Goal: Ask a question: Seek information or help from site administrators or community

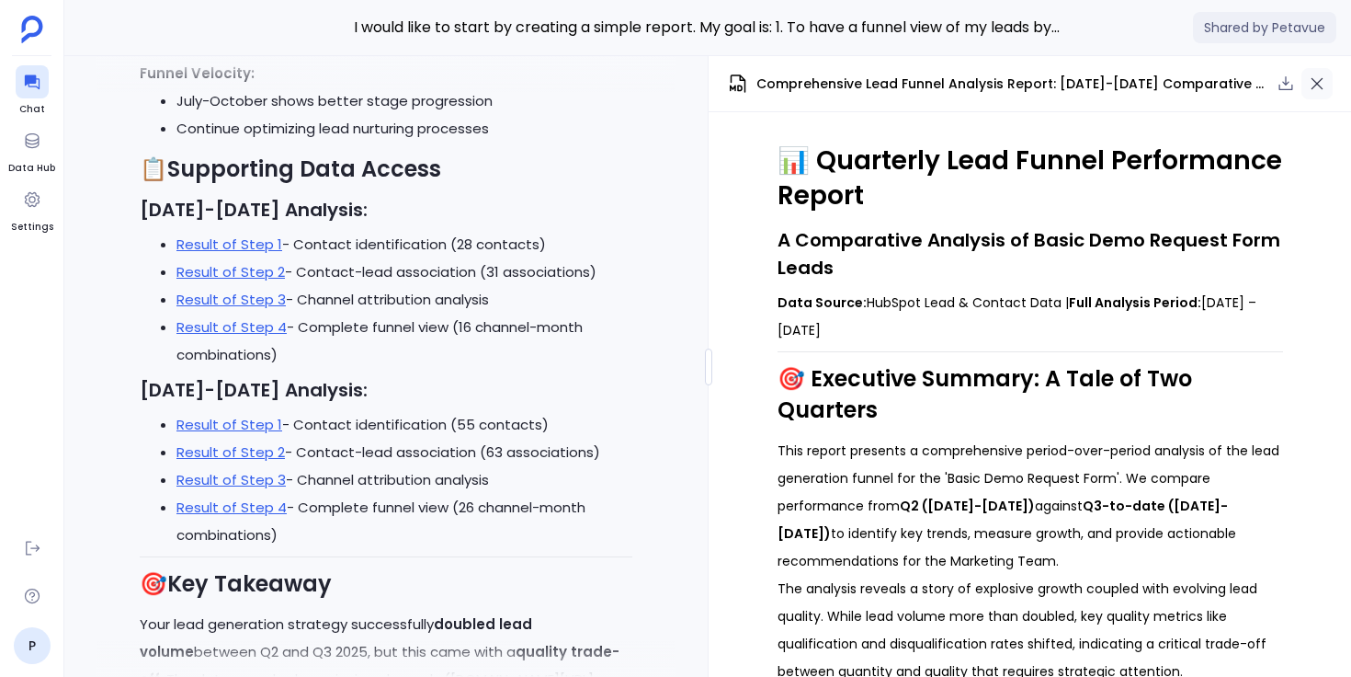
scroll to position [2926, 0]
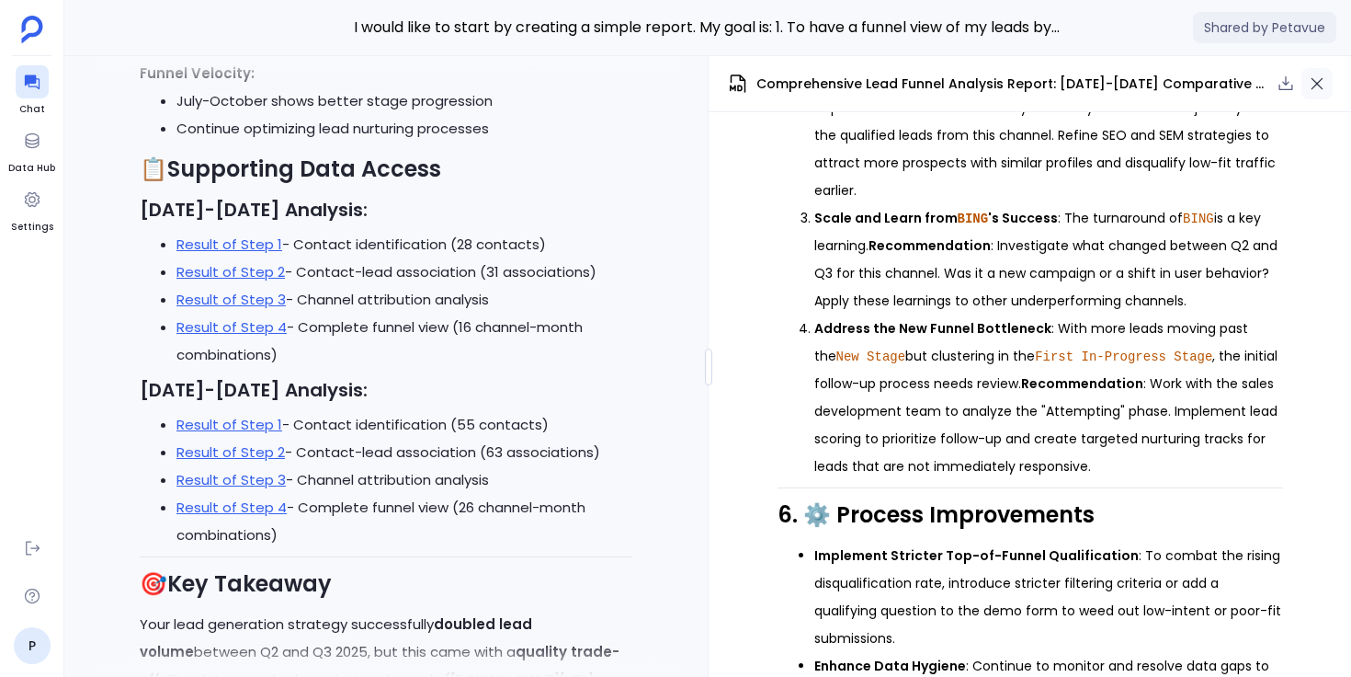
click at [1320, 85] on icon "button" at bounding box center [1317, 83] width 18 height 18
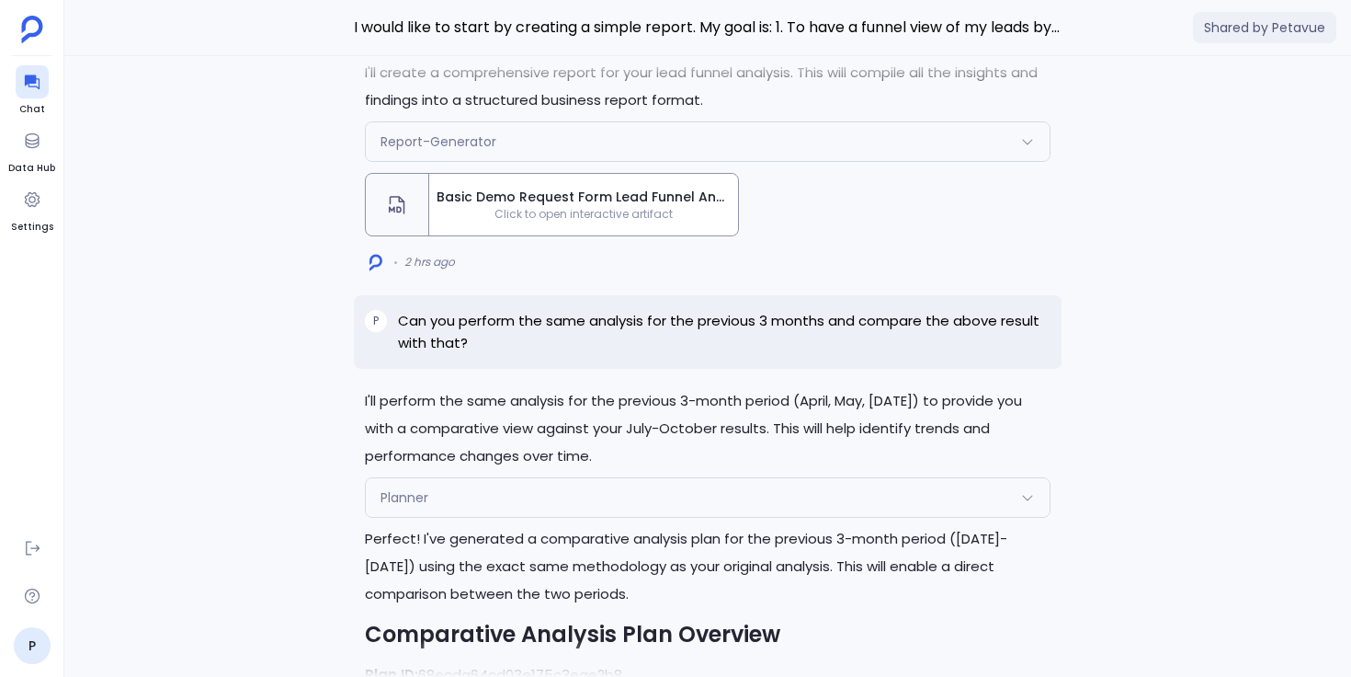
scroll to position [-6994, 0]
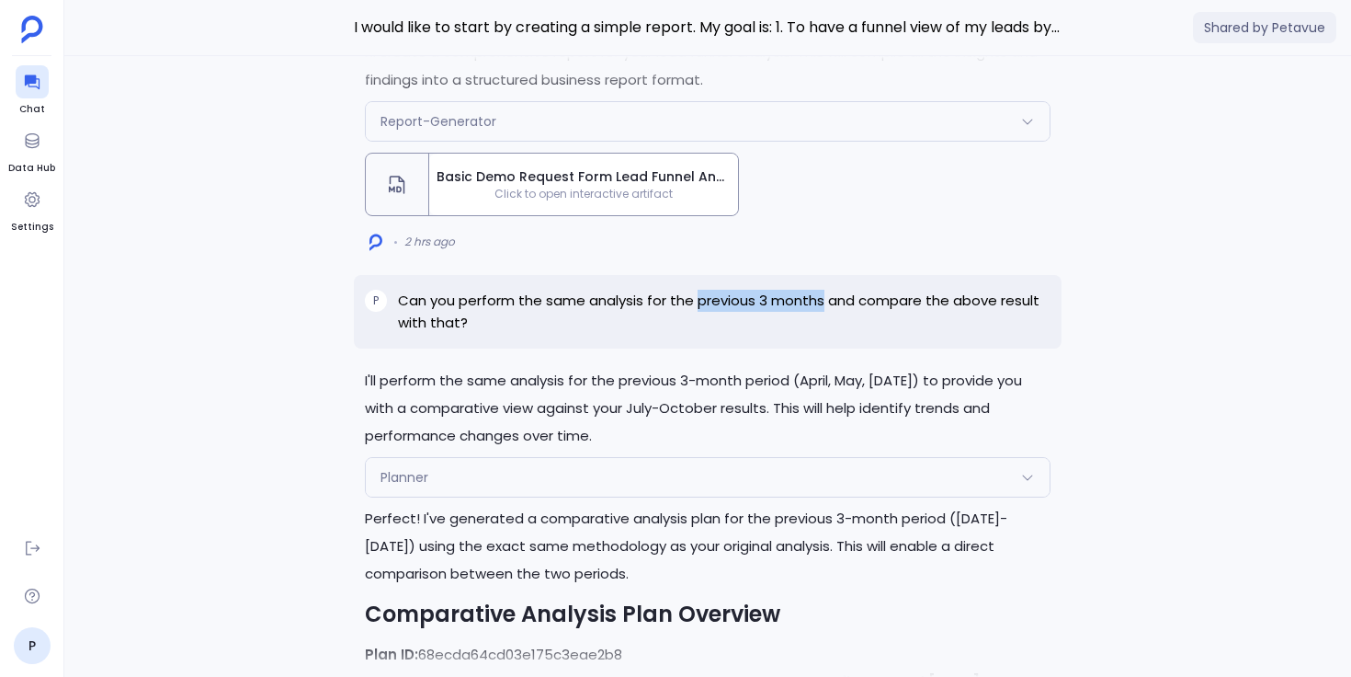
drag, startPoint x: 696, startPoint y: 324, endPoint x: 825, endPoint y: 322, distance: 128.7
click at [825, 322] on p "Can you perform the same analysis for the previous 3 months and compare the abo…" at bounding box center [724, 312] width 653 height 44
click at [824, 322] on p "Can you perform the same analysis for the previous 3 months and compare the abo…" at bounding box center [724, 312] width 653 height 44
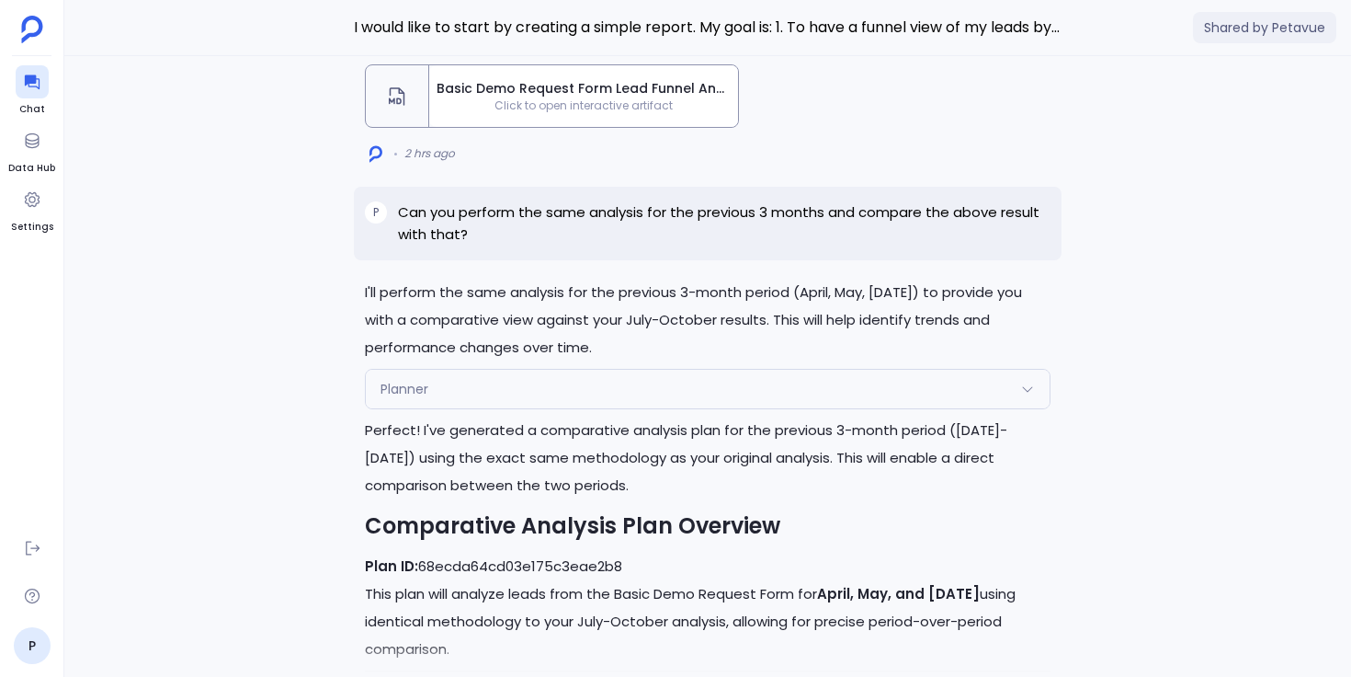
scroll to position [-6894, 0]
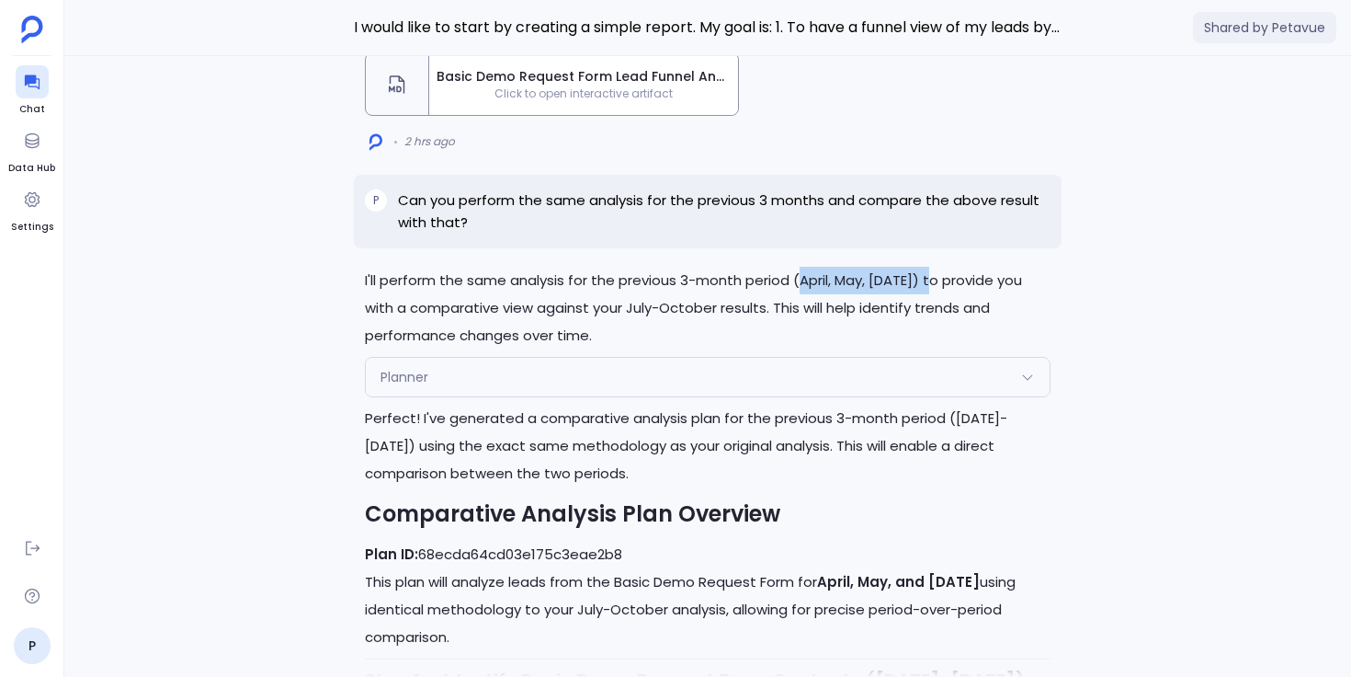
drag, startPoint x: 802, startPoint y: 302, endPoint x: 943, endPoint y: 302, distance: 141.6
click at [943, 304] on p "I'll perform the same analysis for the previous 3-month period (April, May, [DA…" at bounding box center [708, 308] width 686 height 83
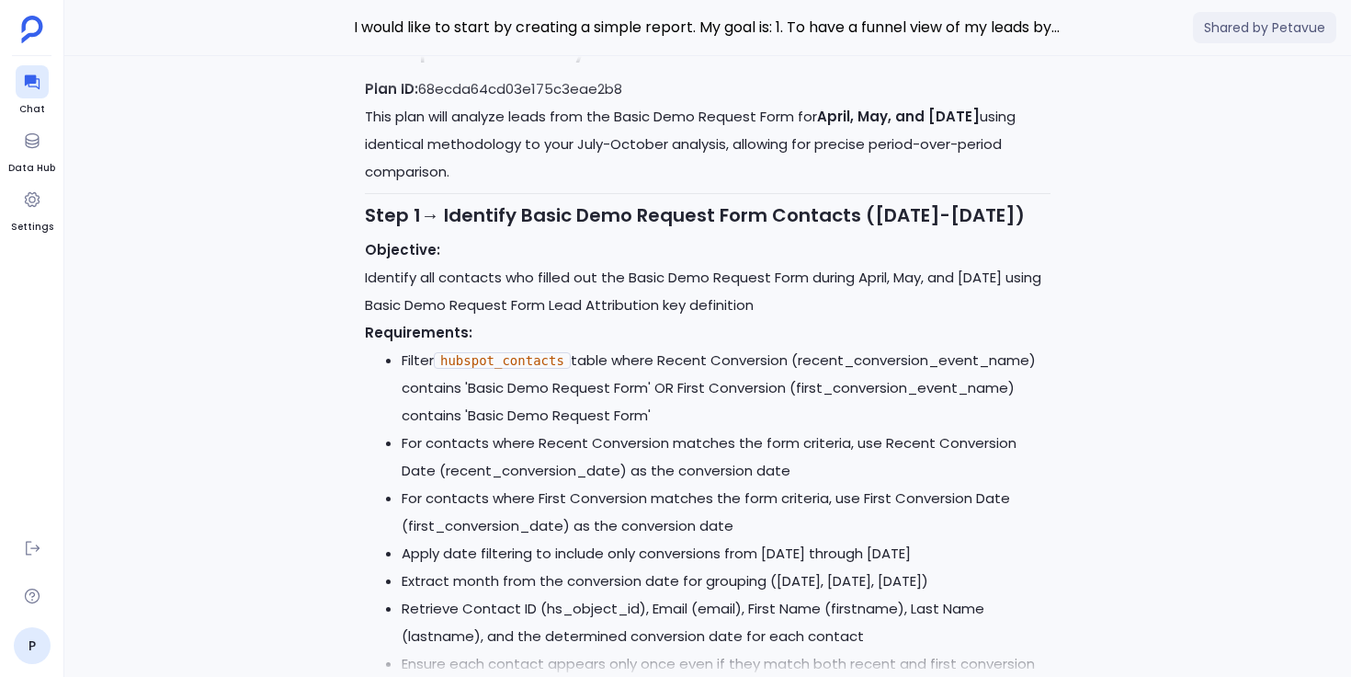
scroll to position [-6427, 0]
drag, startPoint x: 869, startPoint y: 231, endPoint x: 1015, endPoint y: 232, distance: 146.2
click at [1015, 227] on h3 "Step 1 → Identify Basic Demo Request Form Contacts ([DATE]-[DATE])" at bounding box center [708, 213] width 686 height 28
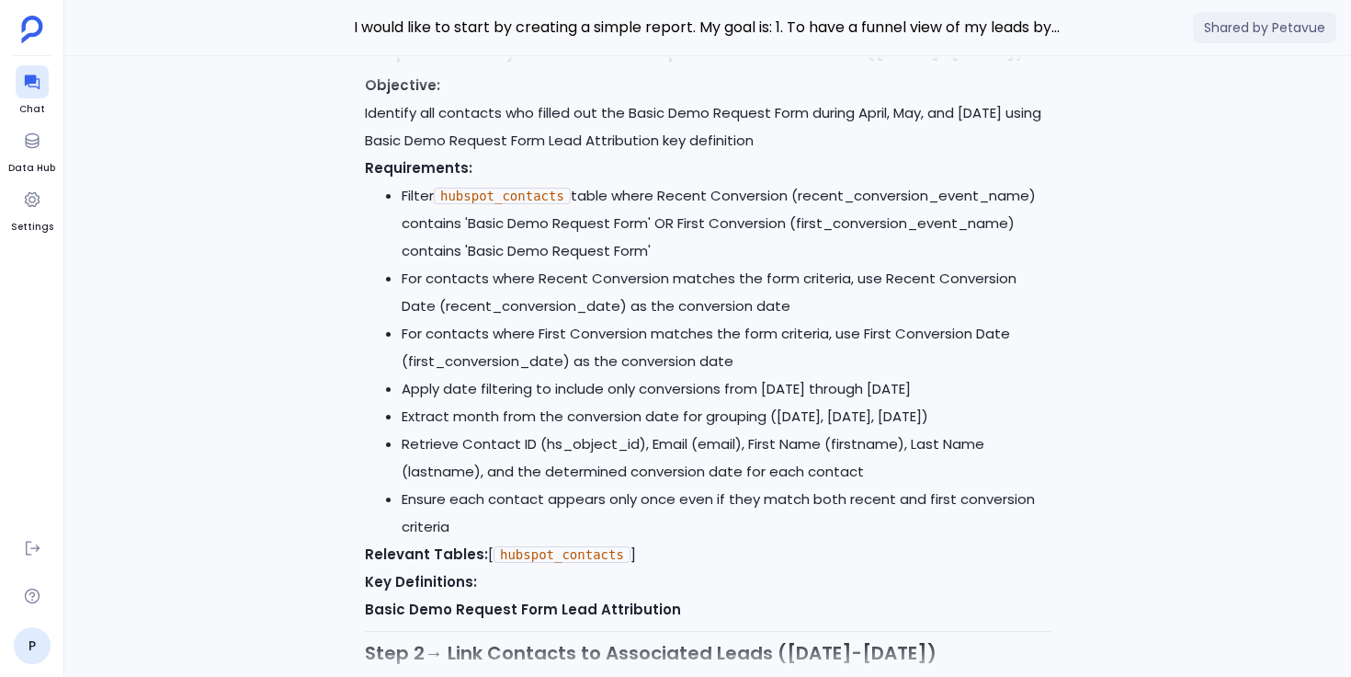
scroll to position [-6257, 0]
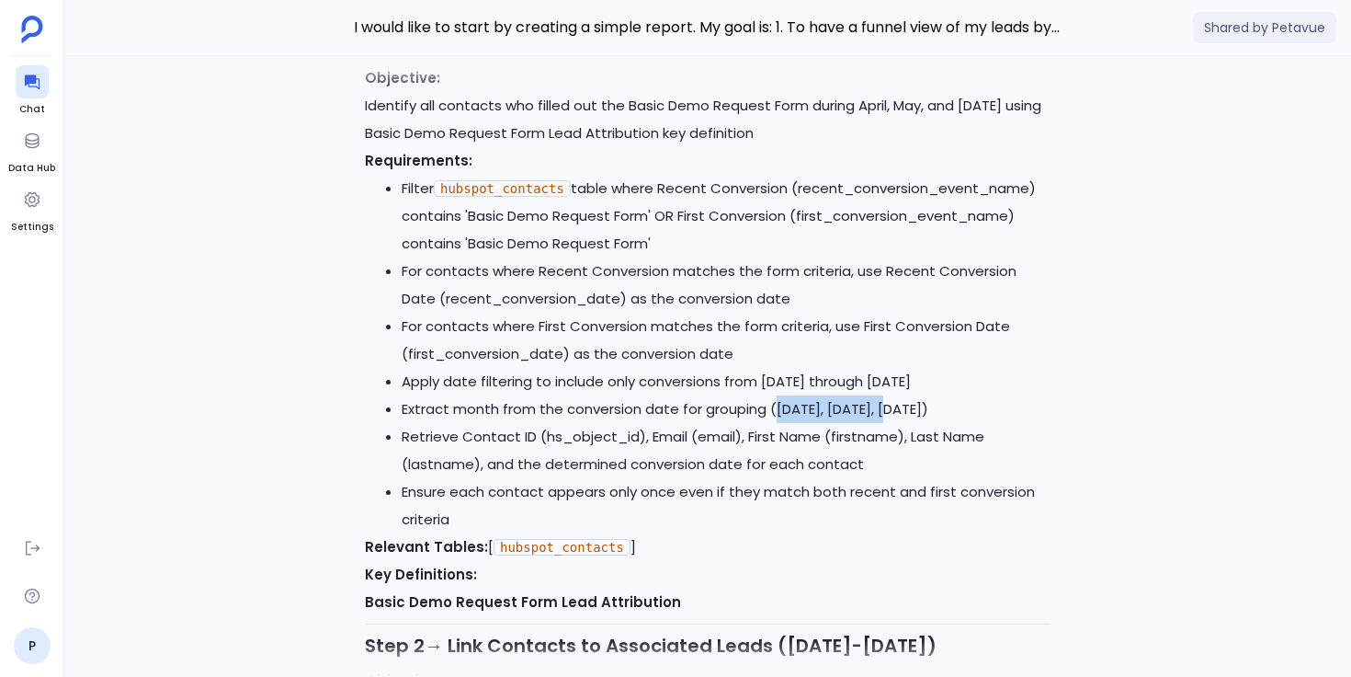
drag, startPoint x: 774, startPoint y: 426, endPoint x: 890, endPoint y: 426, distance: 115.8
click at [888, 423] on li "Extract month from the conversion date for grouping ([DATE], [DATE], [DATE])" at bounding box center [726, 409] width 649 height 28
click at [813, 423] on li "Extract month from the conversion date for grouping ([DATE], [DATE], [DATE])" at bounding box center [726, 409] width 649 height 28
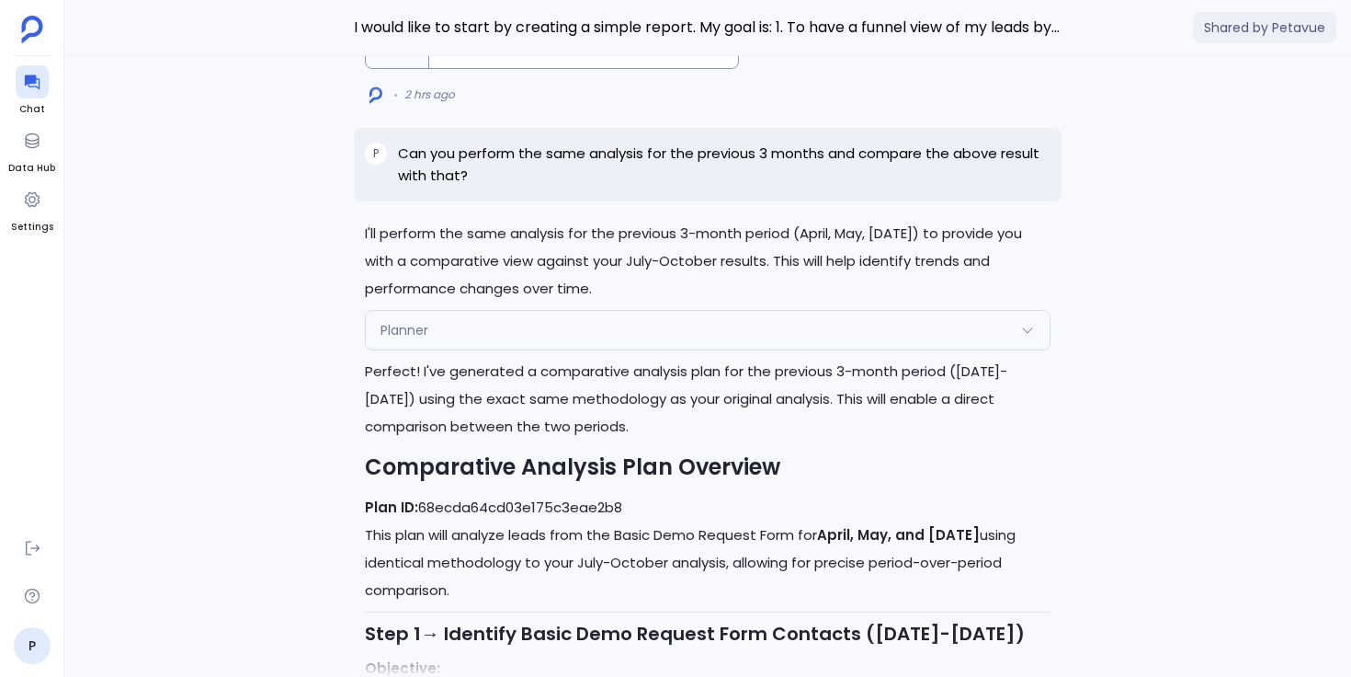
scroll to position [-6993, 0]
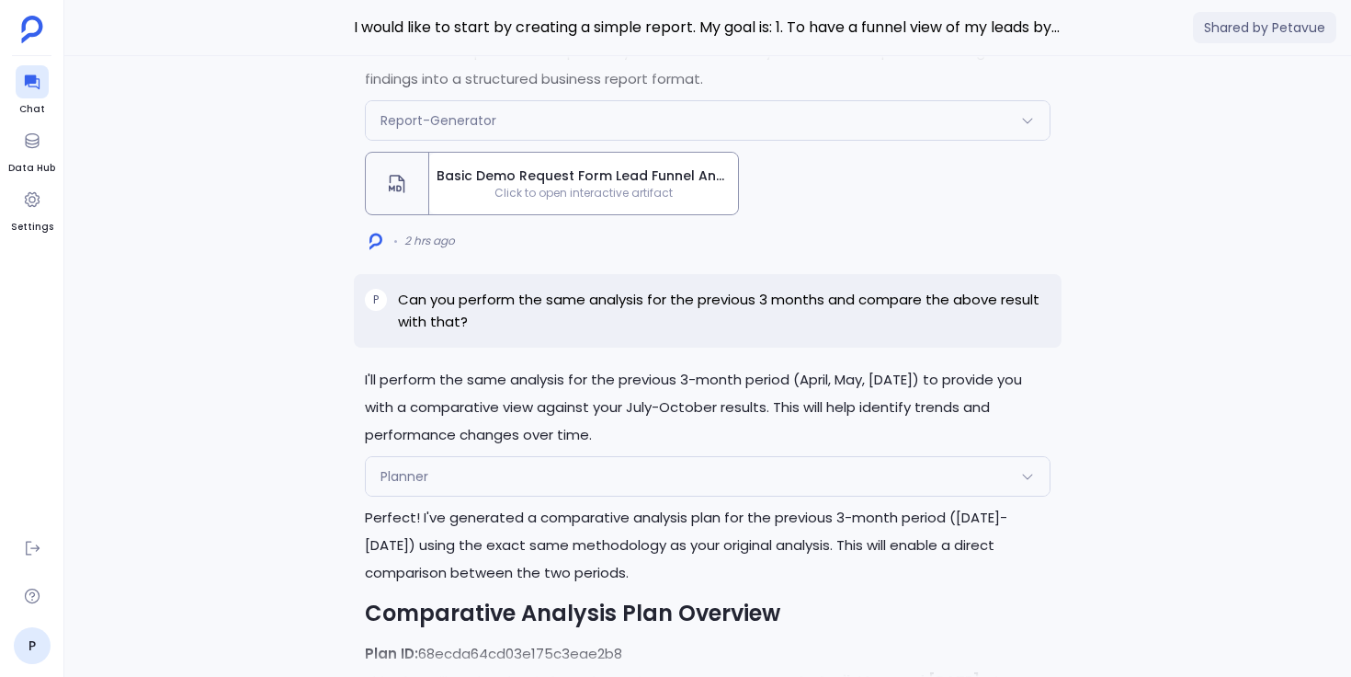
click at [813, 427] on p "I'll perform the same analysis for the previous 3-month period (April, May, [DA…" at bounding box center [708, 407] width 686 height 83
drag, startPoint x: 696, startPoint y: 321, endPoint x: 824, endPoint y: 325, distance: 127.8
click at [824, 325] on p "Can you perform the same analysis for the previous 3 months and compare the abo…" at bounding box center [724, 311] width 653 height 44
drag, startPoint x: 824, startPoint y: 325, endPoint x: 715, endPoint y: 316, distance: 108.9
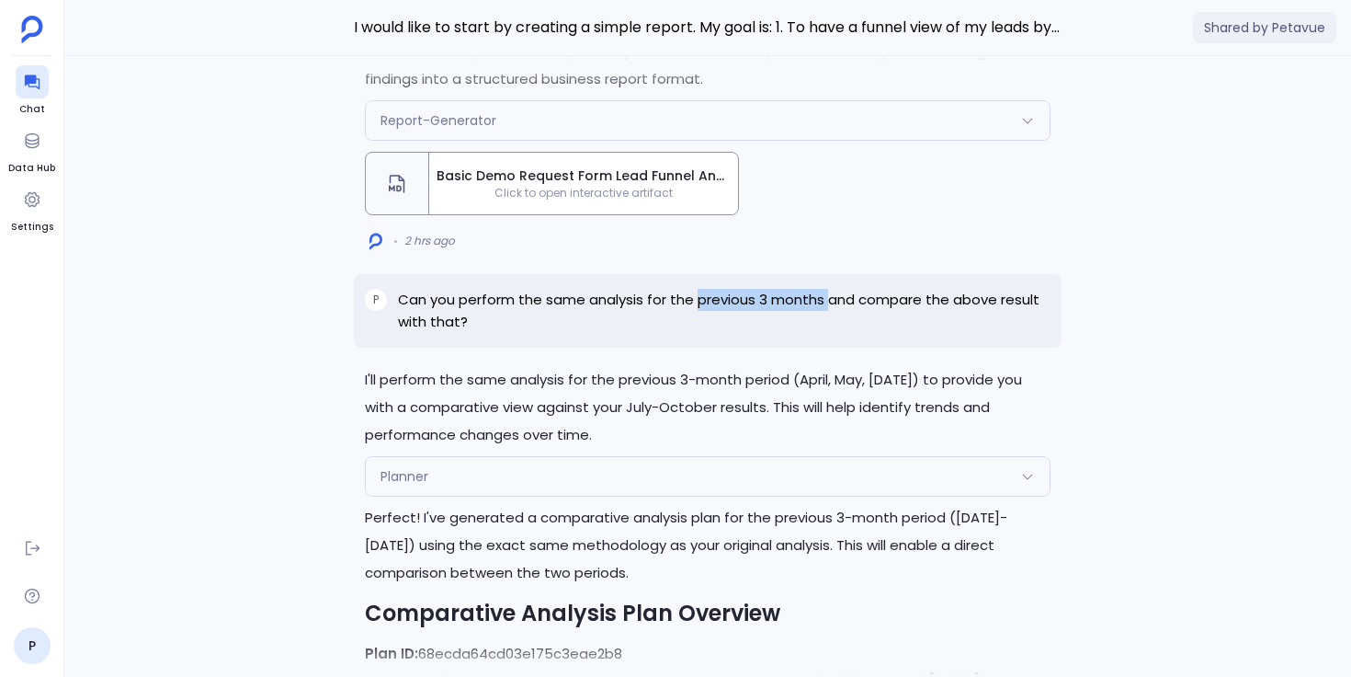
click at [715, 318] on p "Can you perform the same analysis for the previous 3 months and compare the abo…" at bounding box center [724, 311] width 653 height 44
click at [715, 316] on p "Can you perform the same analysis for the previous 3 months and compare the abo…" at bounding box center [724, 311] width 653 height 44
